Goal: Communication & Community: Answer question/provide support

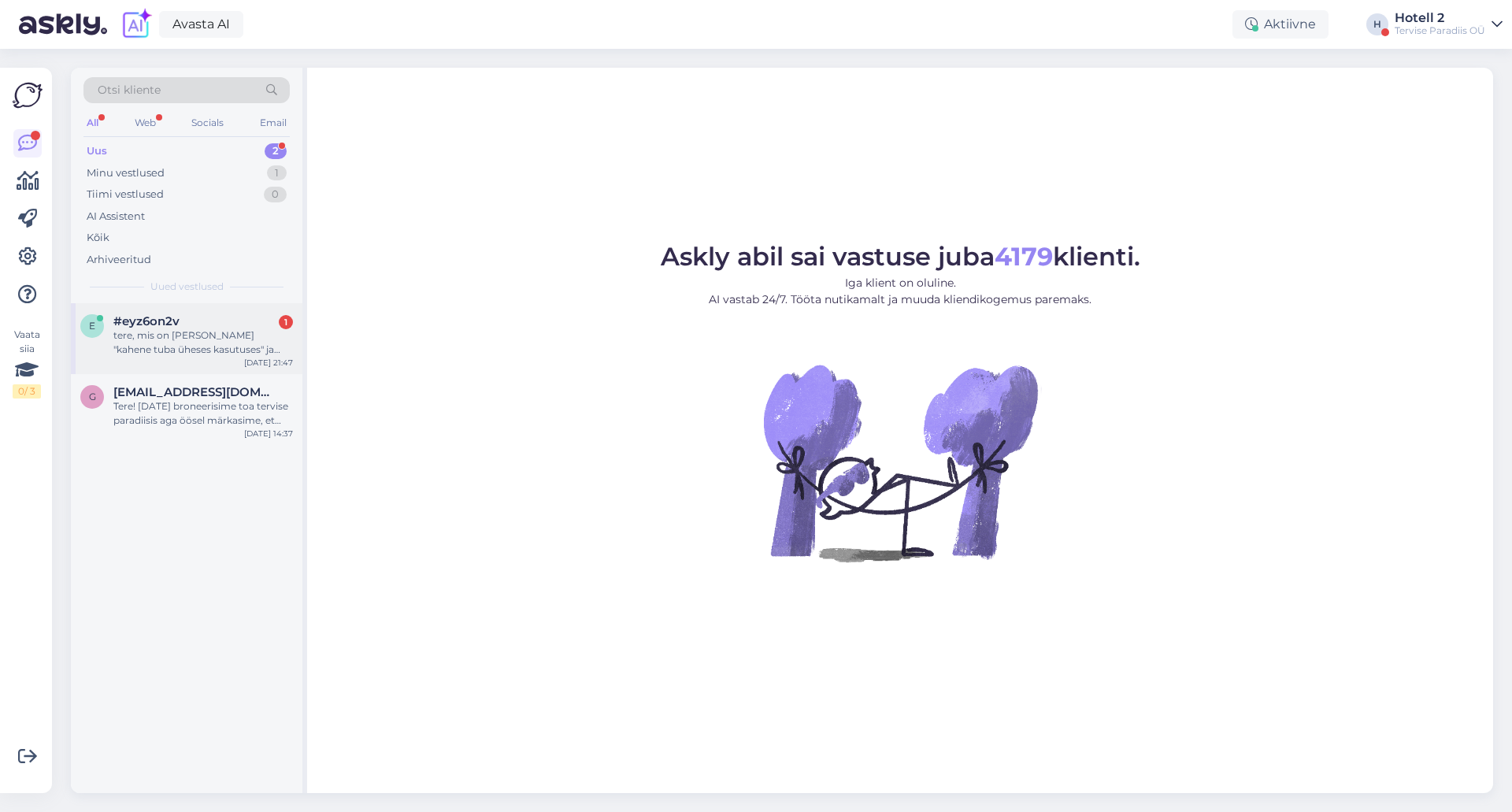
click at [262, 345] on div "tere, mis on [PERSON_NAME] "kahene tuba üheses kasutuses" ja "laia voodiga kahe…" at bounding box center [204, 343] width 180 height 29
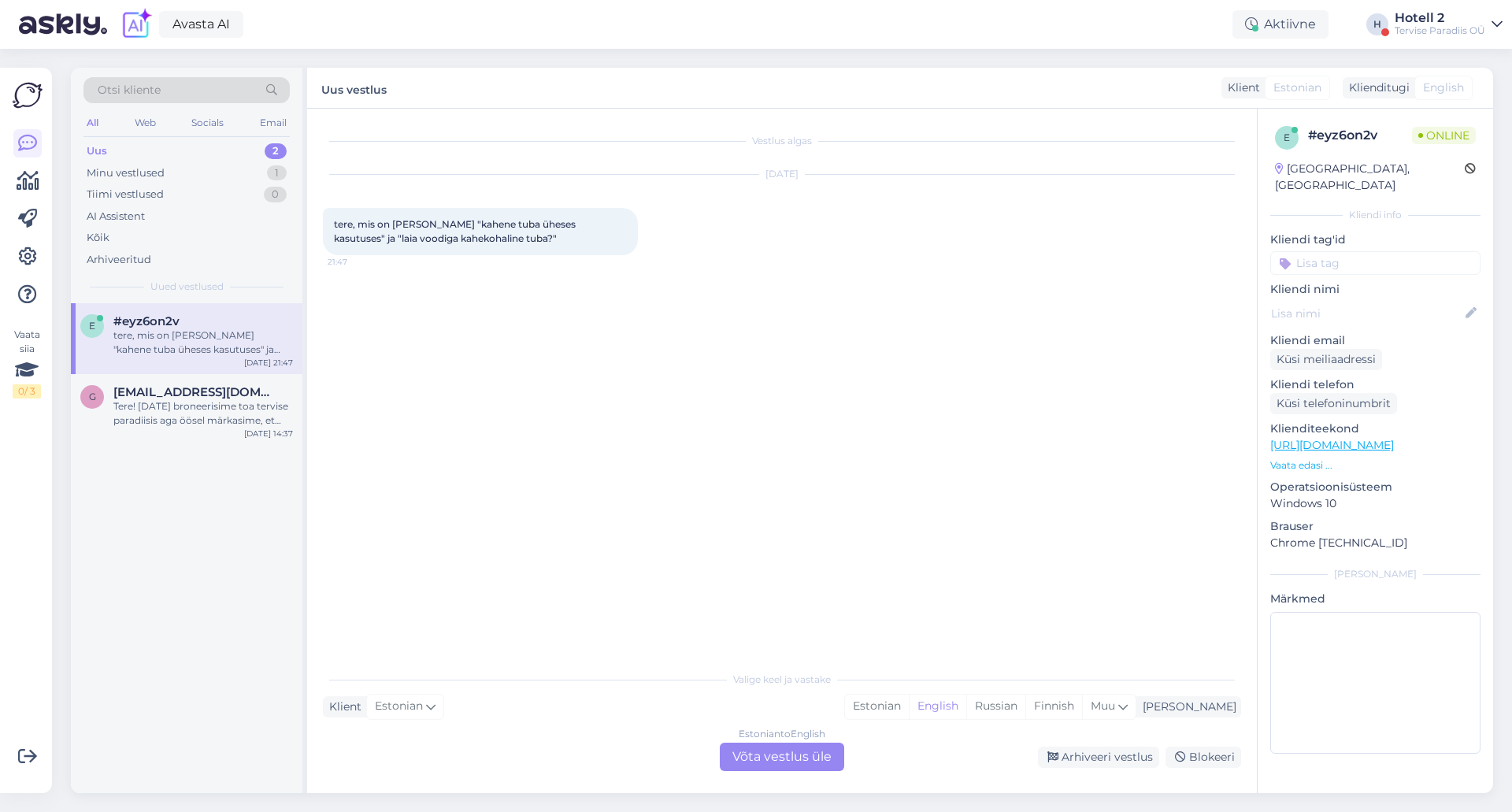
drag, startPoint x: 792, startPoint y: 765, endPoint x: 1113, endPoint y: 457, distance: 444.9
click at [793, 764] on div "Estonian to English Võta vestlus üle" at bounding box center [782, 757] width 124 height 29
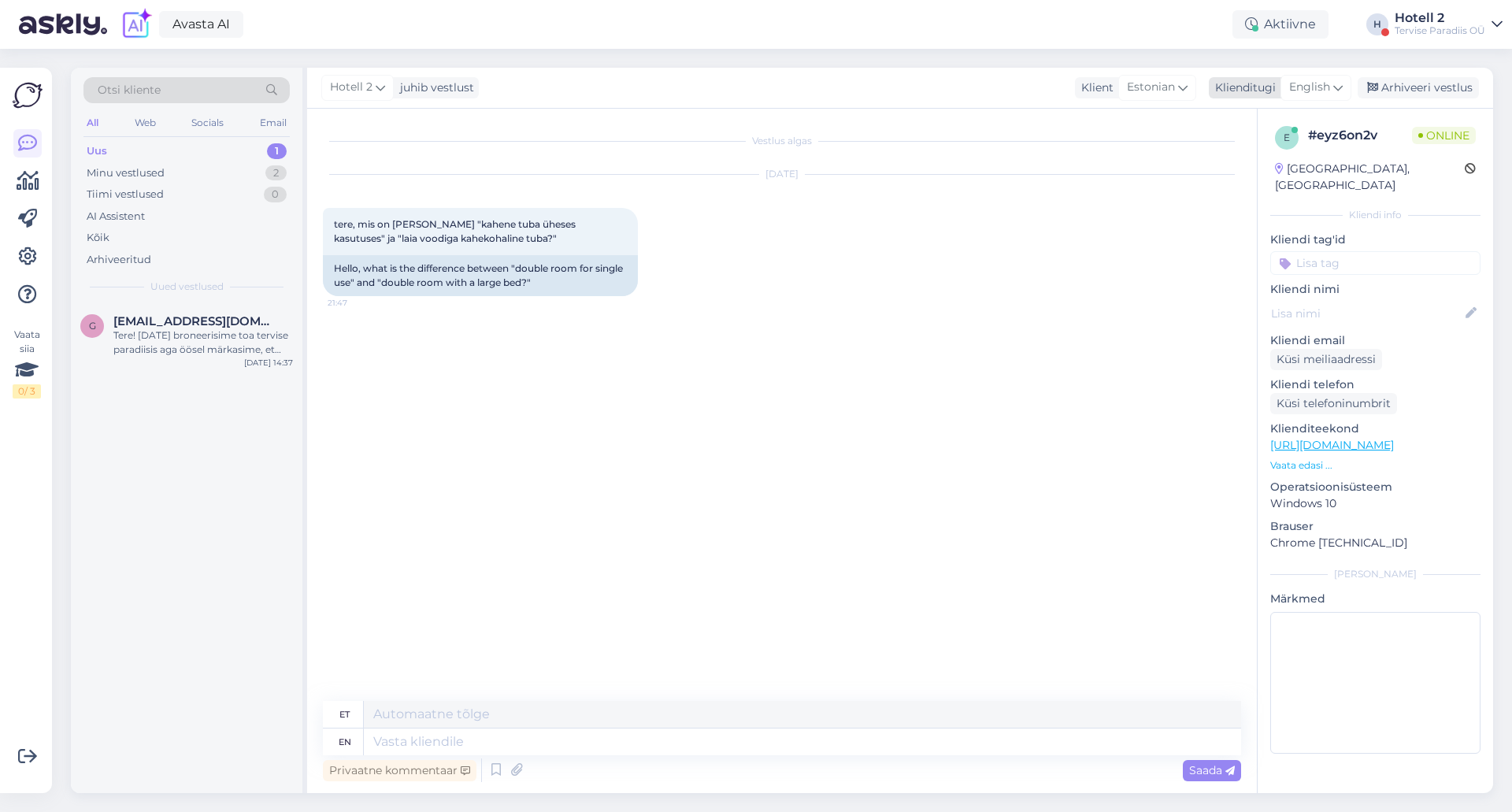
click at [1331, 82] on div "English" at bounding box center [1316, 87] width 71 height 25
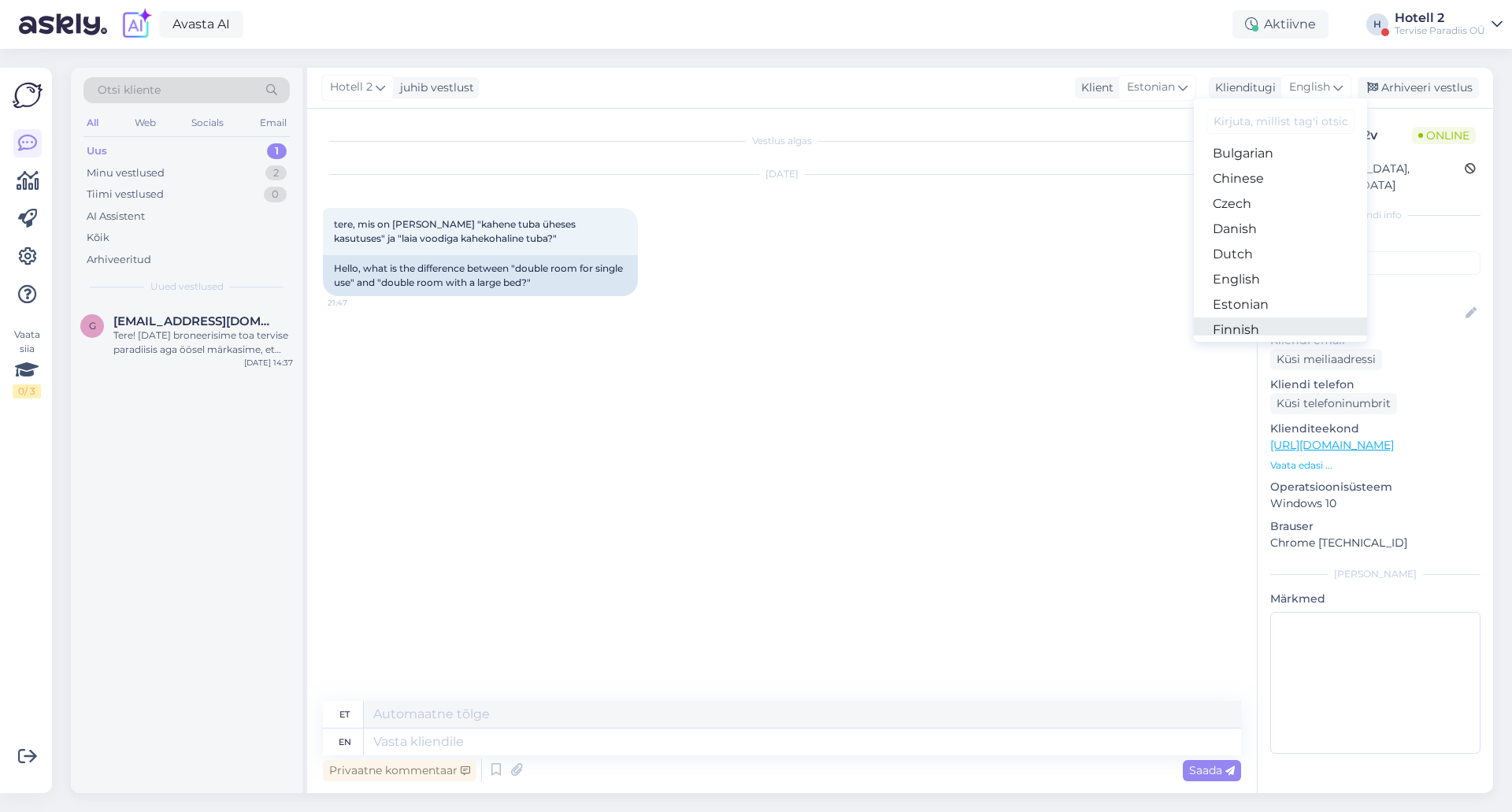
scroll to position [79, 0]
drag, startPoint x: 1258, startPoint y: 285, endPoint x: 1227, endPoint y: 328, distance: 53.0
click at [1258, 285] on link "Estonian" at bounding box center [1281, 280] width 173 height 25
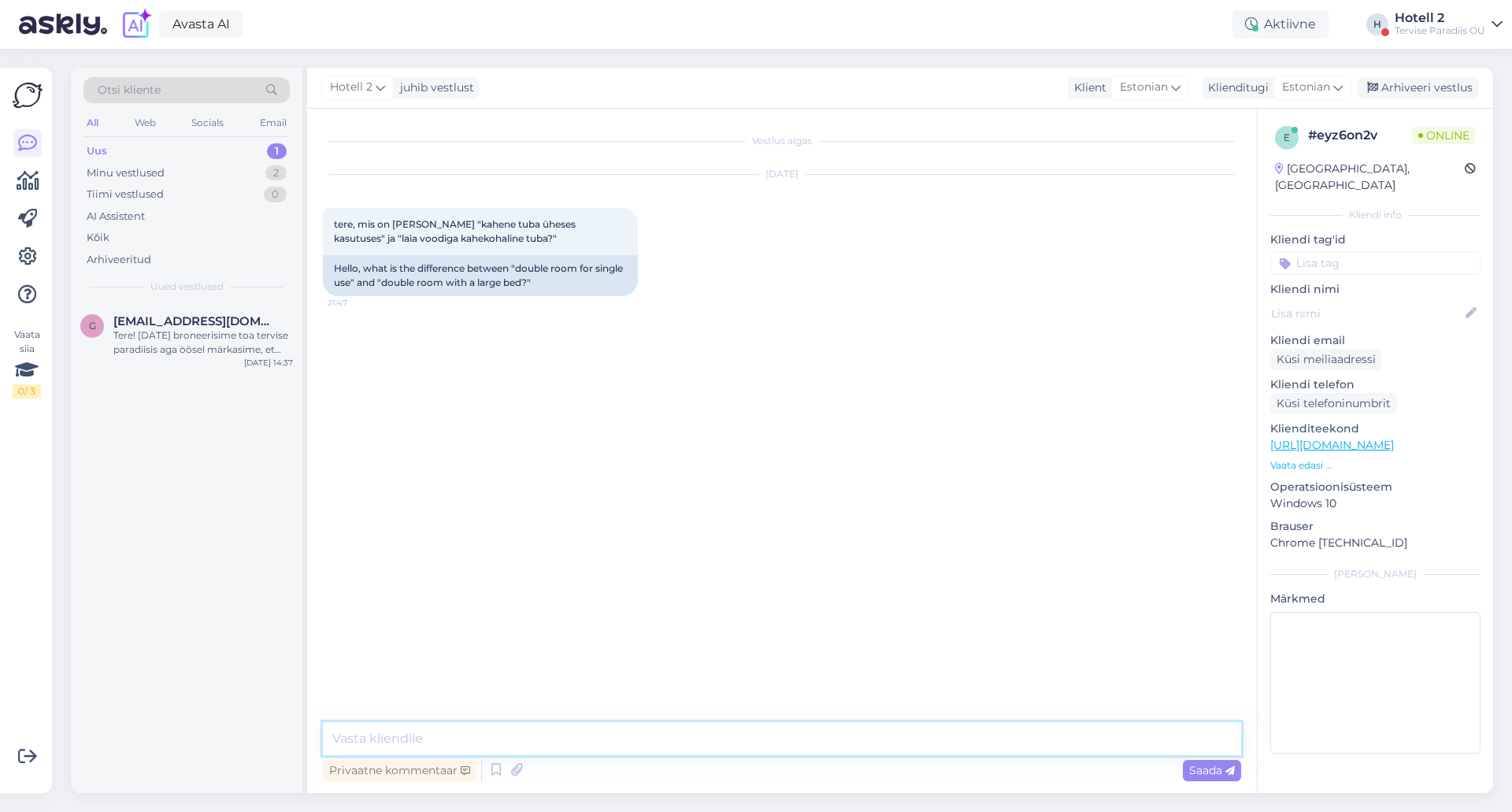
click at [638, 741] on textarea at bounding box center [782, 739] width 919 height 33
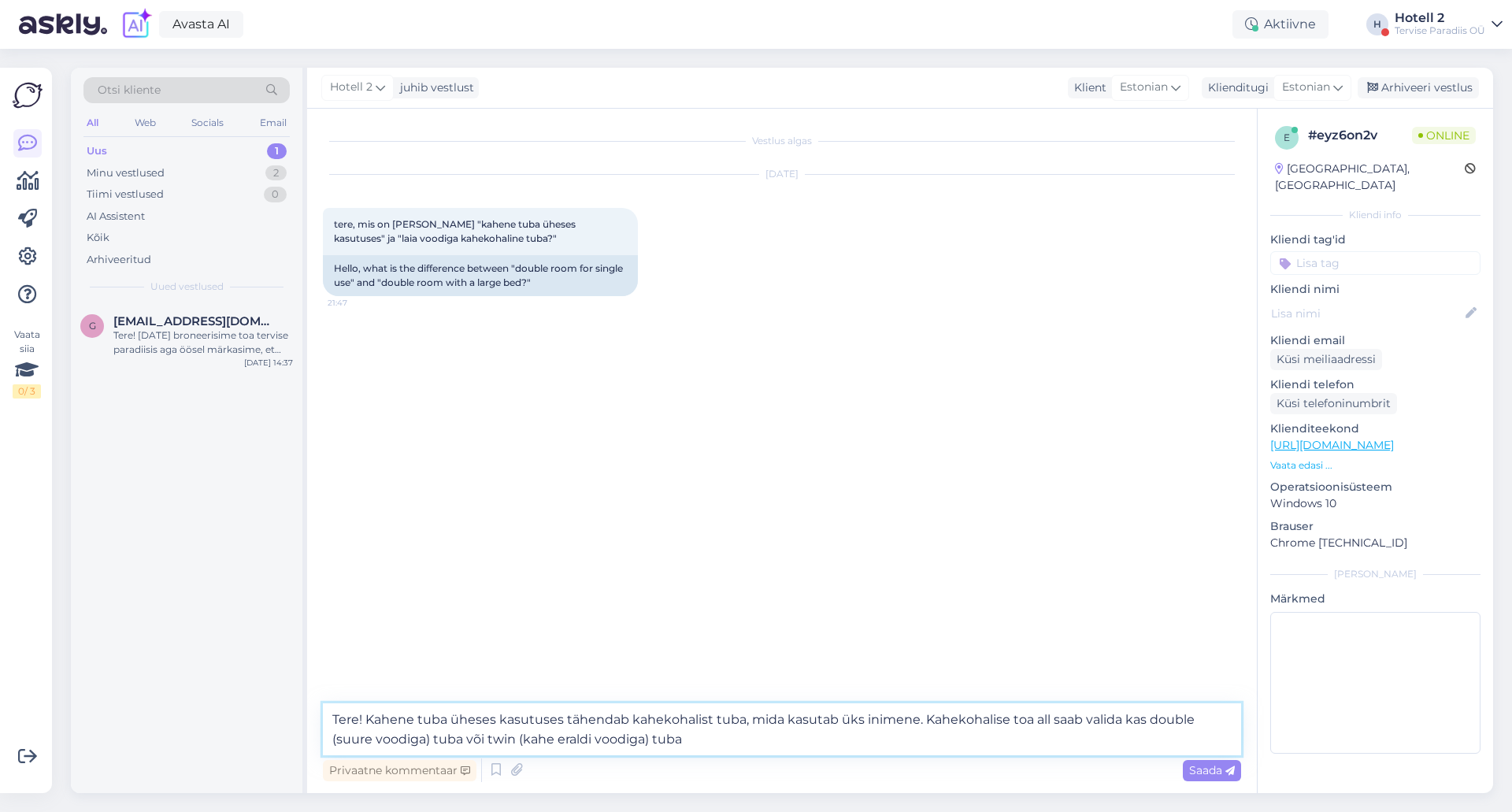
type textarea "Tere! Kahene tuba üheses kasutuses tähendab kahekohalist tuba, mida kasutab üks…"
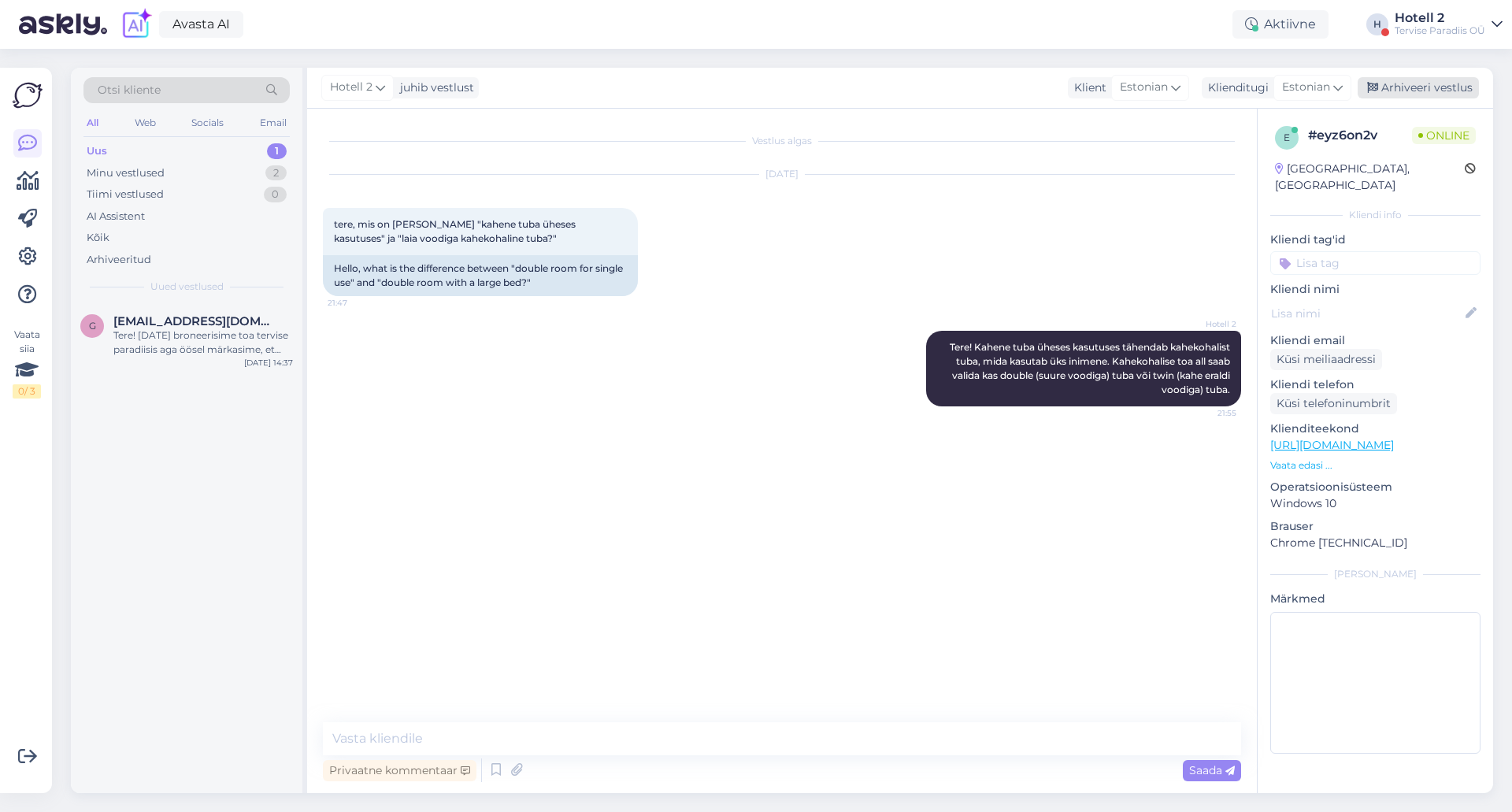
click at [1406, 79] on div "Arhiveeri vestlus" at bounding box center [1418, 87] width 121 height 21
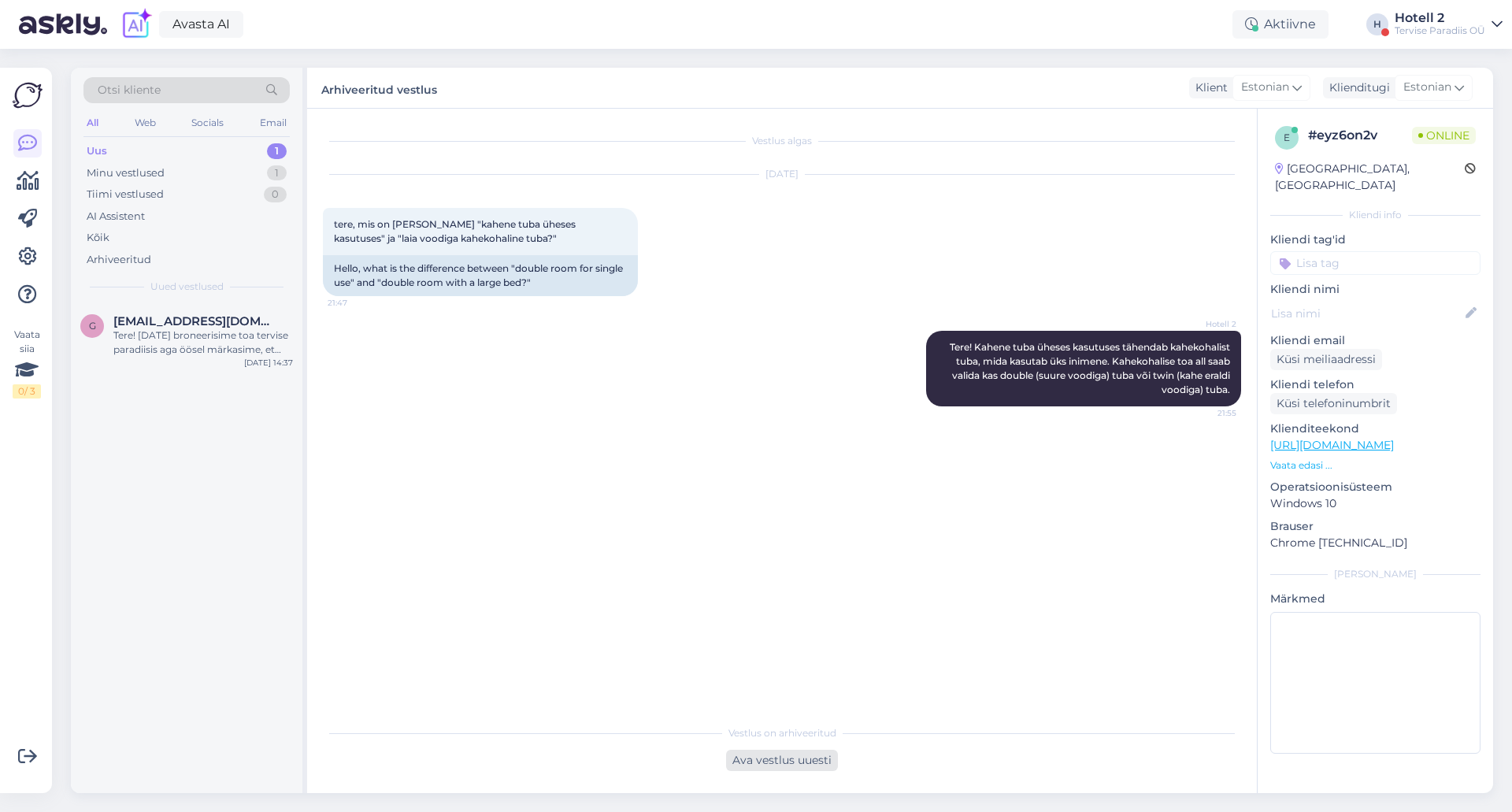
click at [738, 757] on div "Ava vestlus uuesti" at bounding box center [781, 760] width 112 height 21
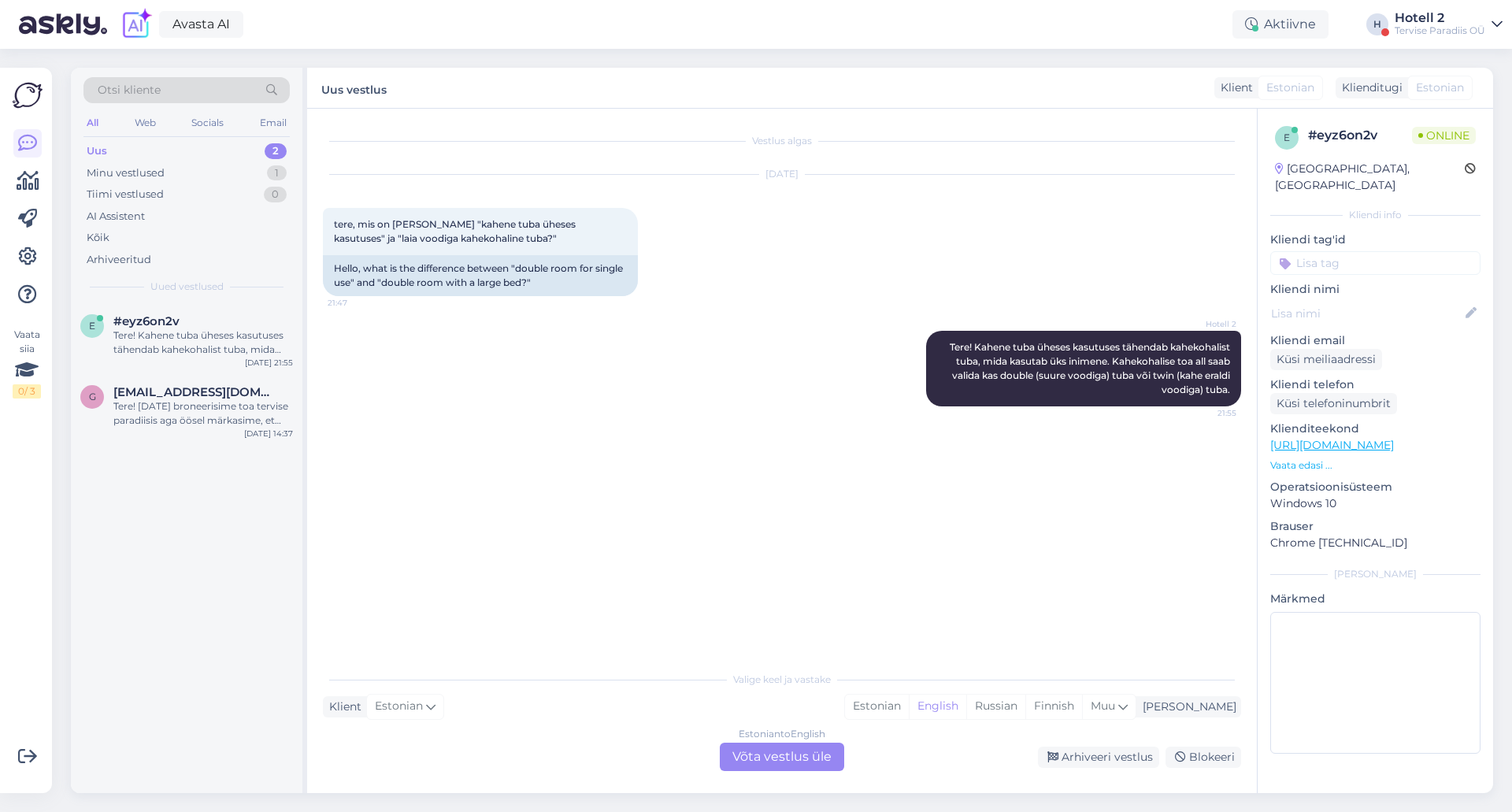
click at [806, 770] on div "Estonian to English Võta vestlus üle" at bounding box center [782, 757] width 124 height 29
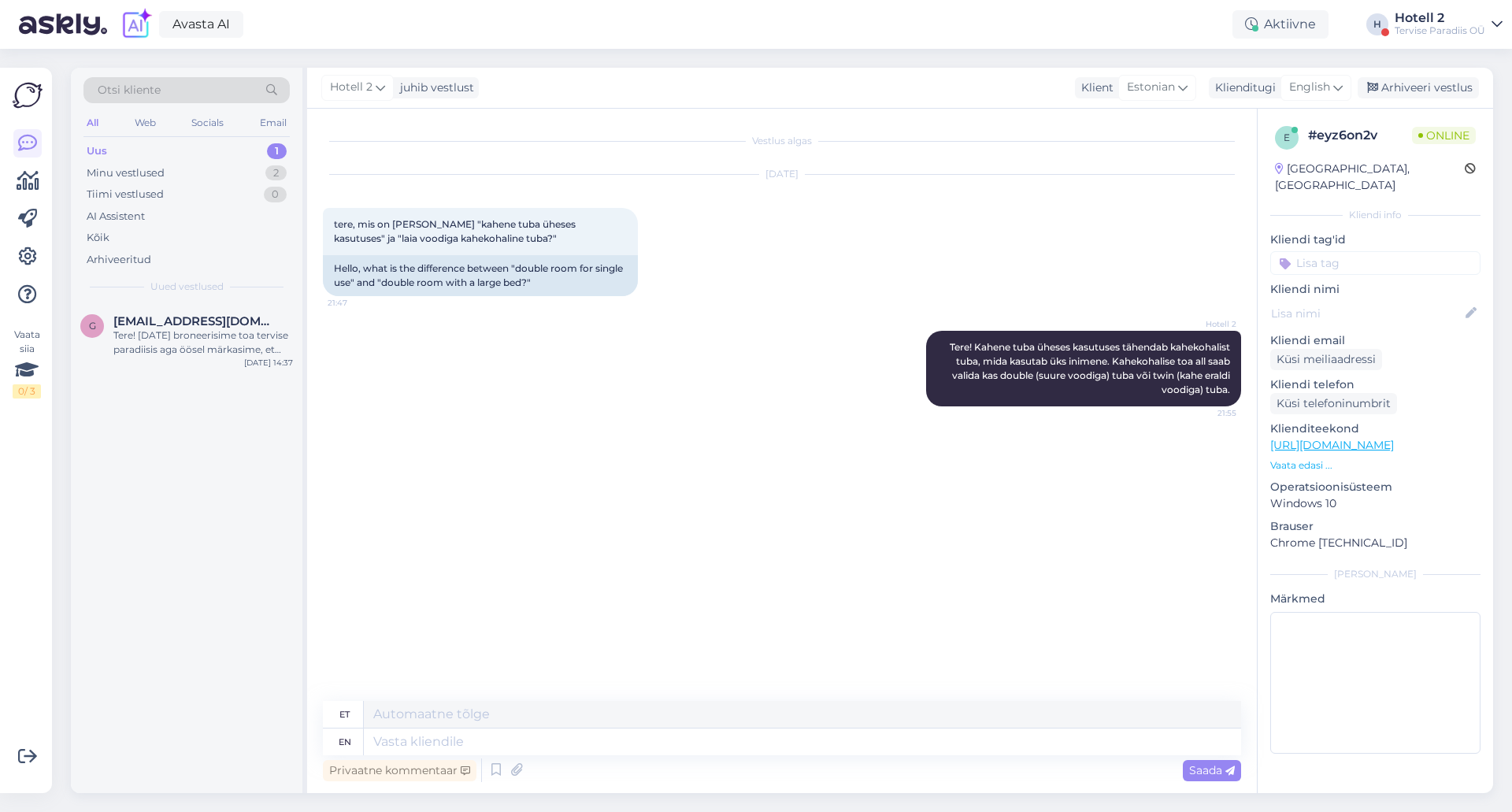
click at [730, 623] on div "Vestlus algas [DATE] tere, mis on [PERSON_NAME] "kahene tuba üheses kasutuses" …" at bounding box center [789, 406] width 933 height 563
click at [1434, 87] on div "Arhiveeri vestlus" at bounding box center [1418, 87] width 121 height 21
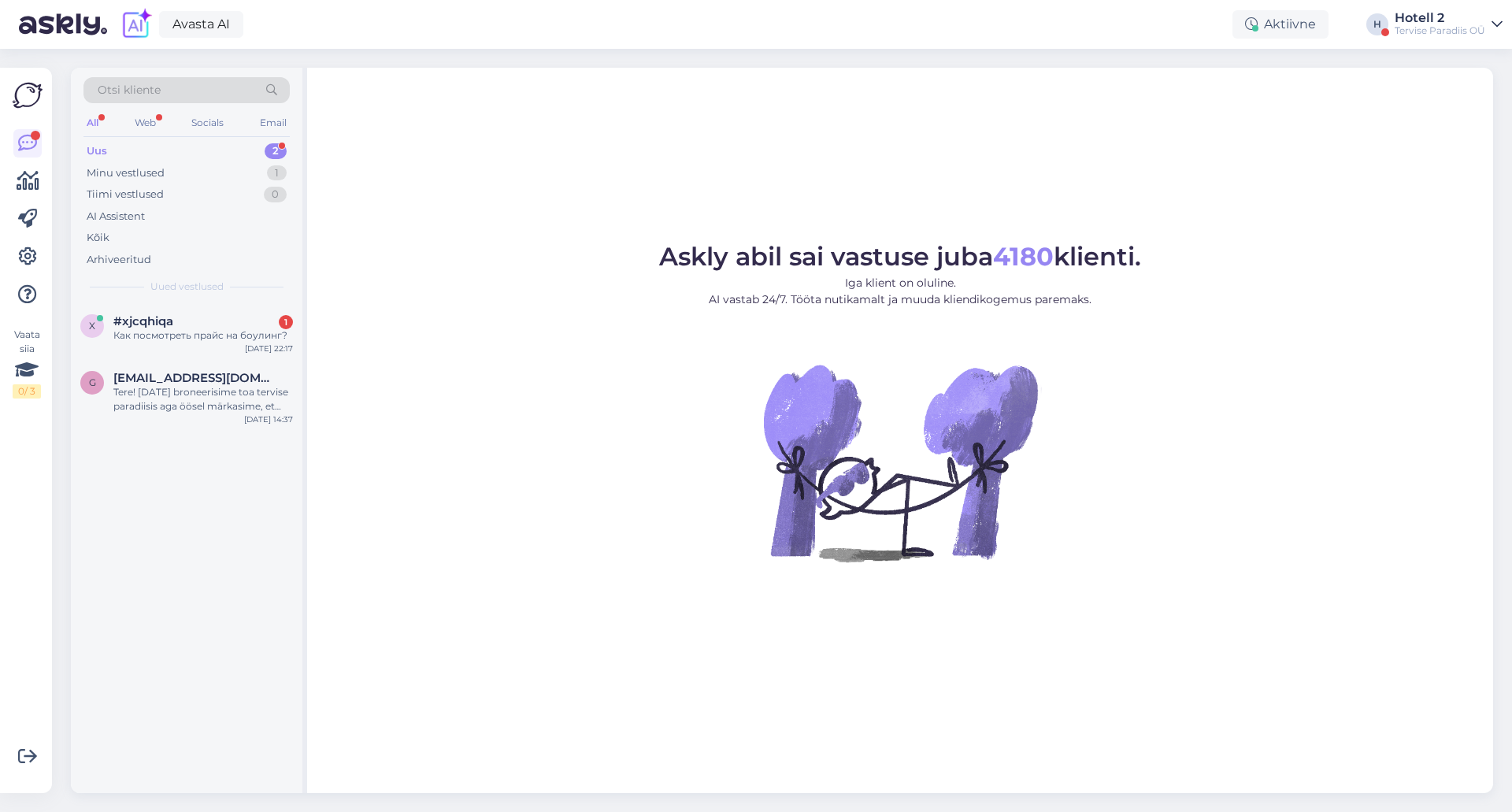
click at [191, 289] on span "Uued vestlused" at bounding box center [187, 286] width 74 height 14
click at [207, 335] on div "Как посмотреть прайс на боулинг?" at bounding box center [204, 335] width 180 height 14
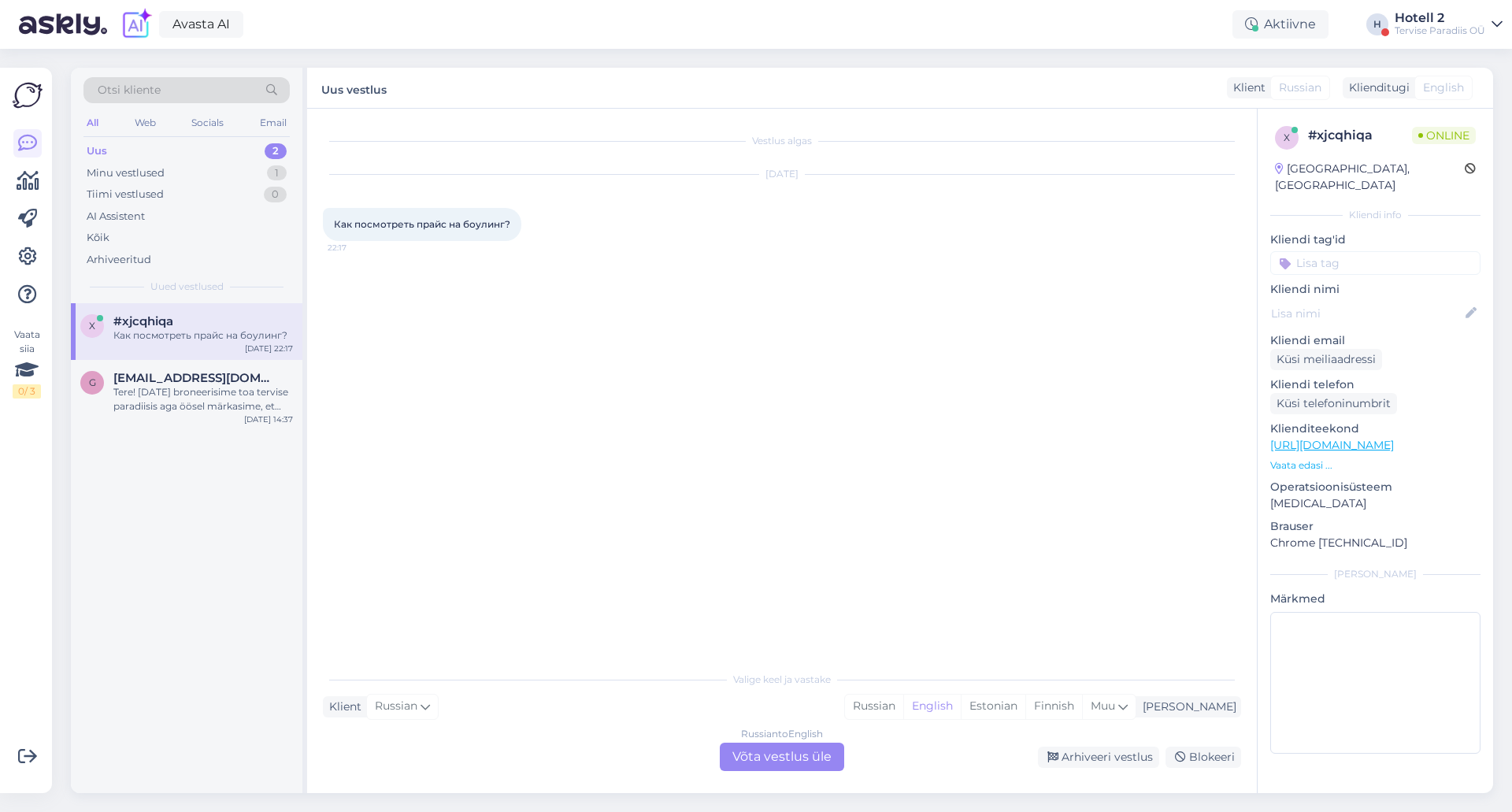
click at [807, 759] on div "Russian to English Võta vestlus üle" at bounding box center [782, 757] width 124 height 29
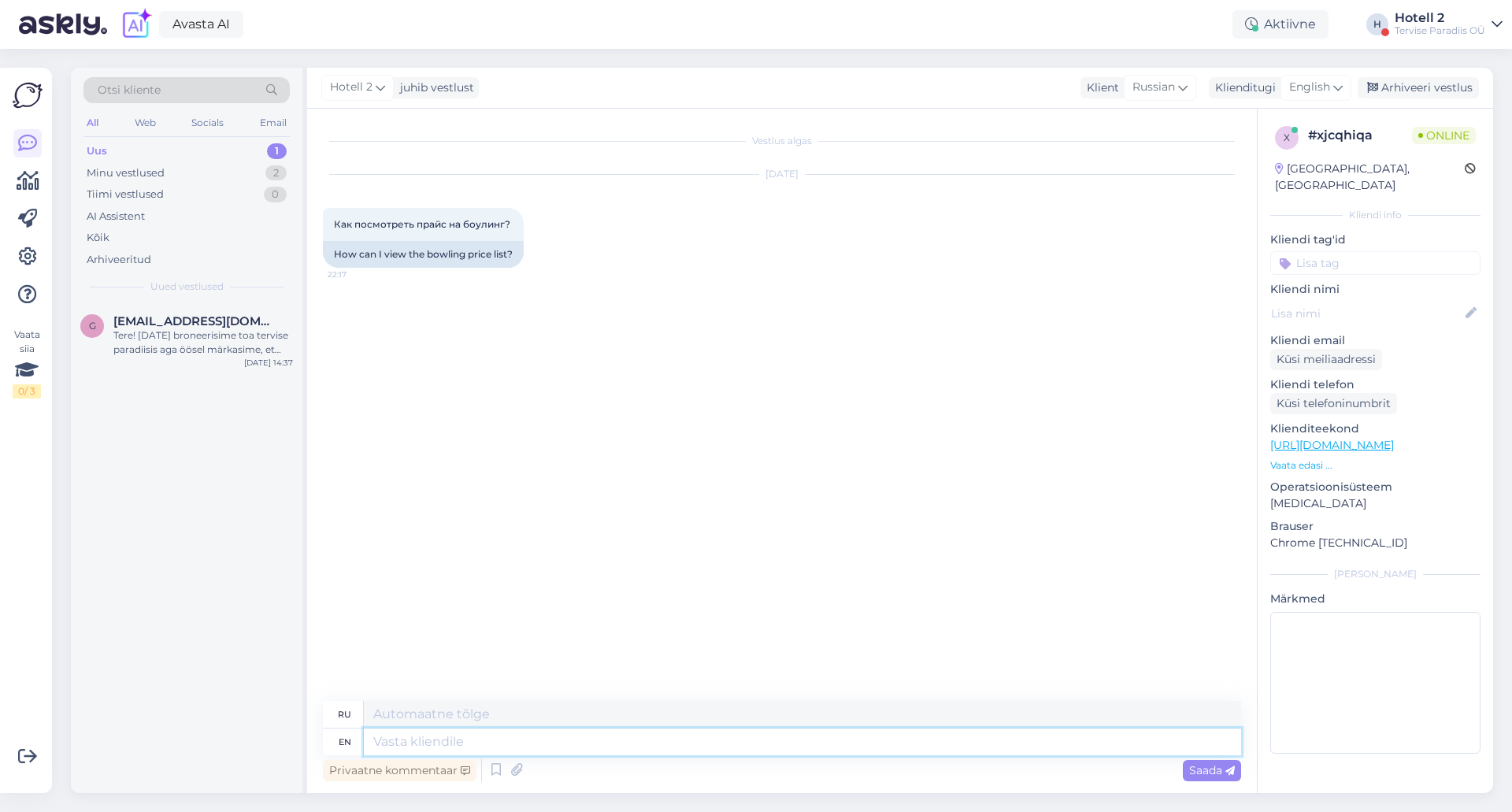
click at [566, 747] on textarea at bounding box center [802, 742] width 877 height 27
paste textarea "https://veekeskus.eu/hinnad/"
type textarea "https://veekeskus.eu/hinnad/"
click at [1201, 778] on div "Saada" at bounding box center [1211, 771] width 58 height 21
type textarea "https://veekeskus.eu/hinnad/"
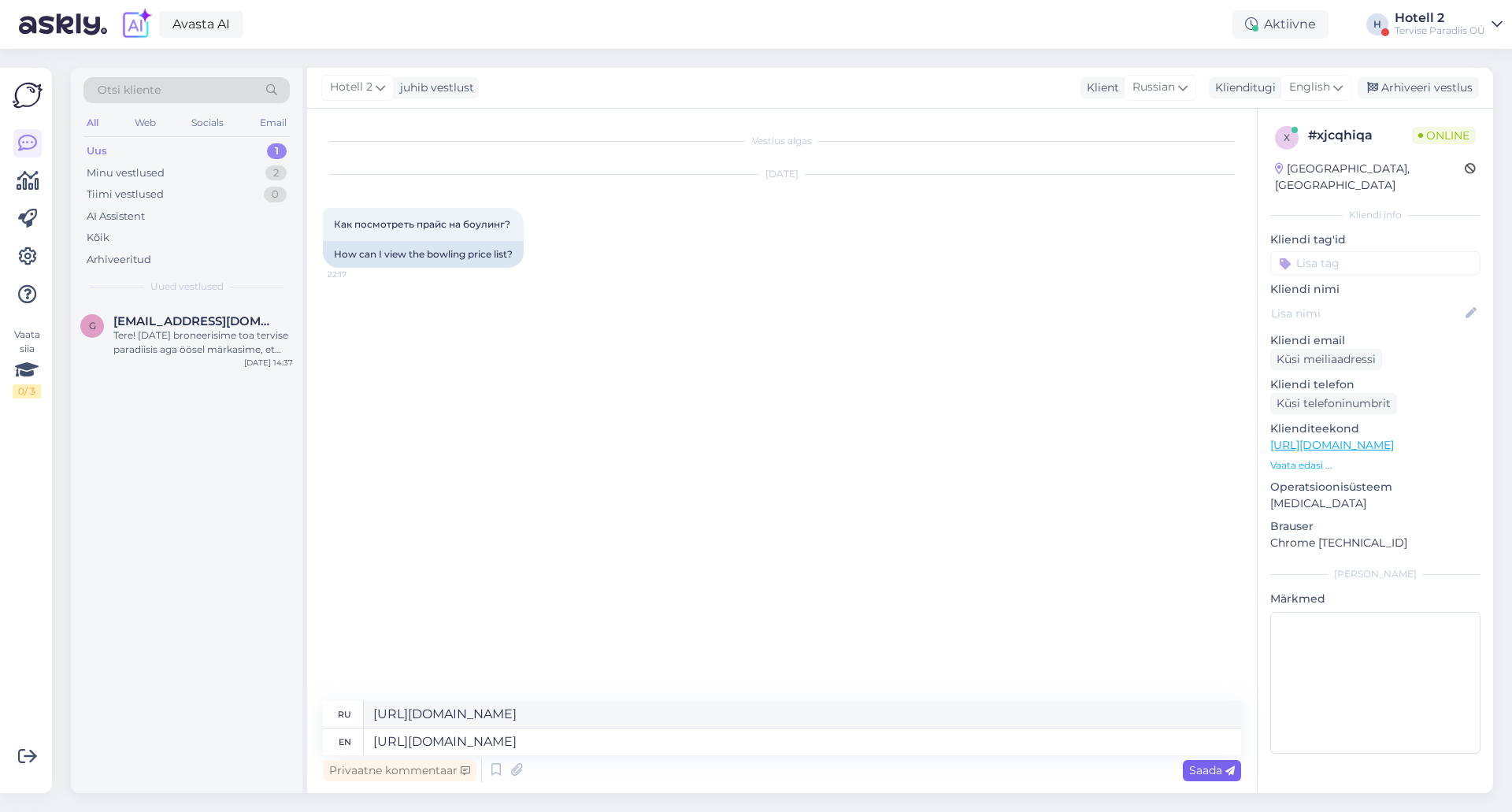
click at [1197, 769] on span "Saada" at bounding box center [1212, 770] width 46 height 14
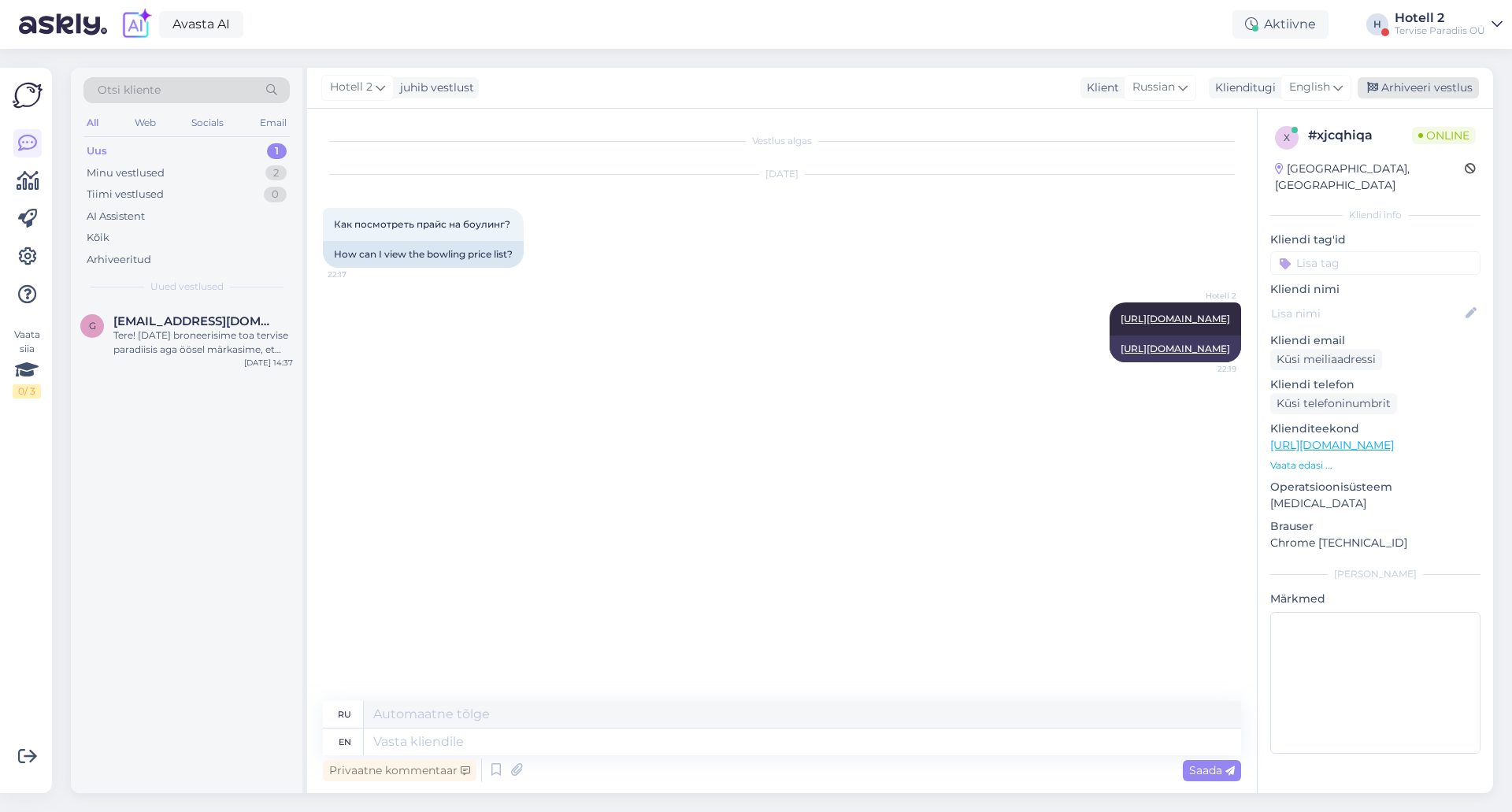
click at [1406, 87] on div "Arhiveeri vestlus" at bounding box center [1418, 87] width 121 height 21
